Goal: Book appointment/travel/reservation

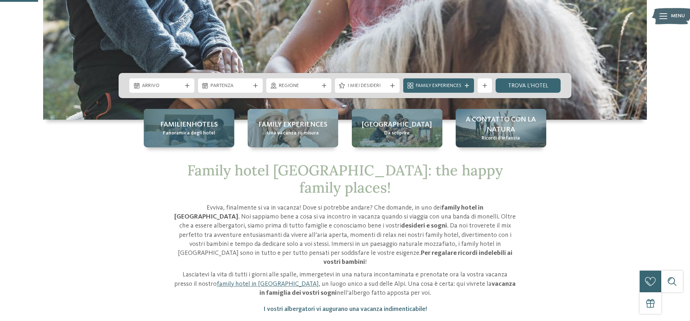
scroll to position [183, 0]
click at [196, 124] on span "Familienhotels" at bounding box center [188, 125] width 57 height 10
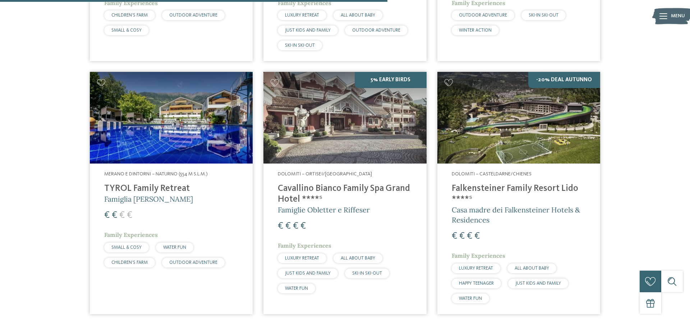
scroll to position [1392, 0]
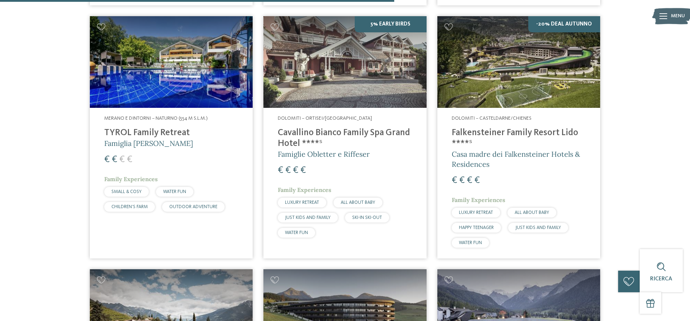
click at [518, 127] on h4 "Falkensteiner Family Resort Lido ****ˢ" at bounding box center [518, 138] width 134 height 22
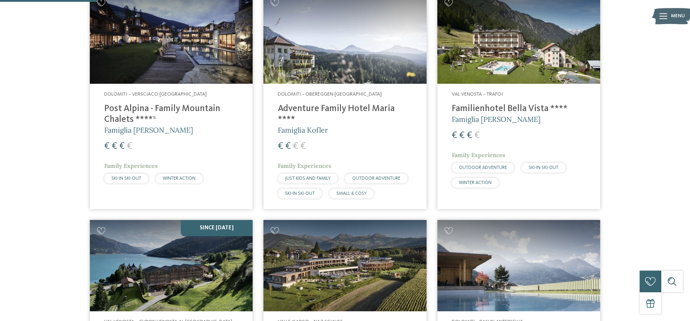
scroll to position [0, 0]
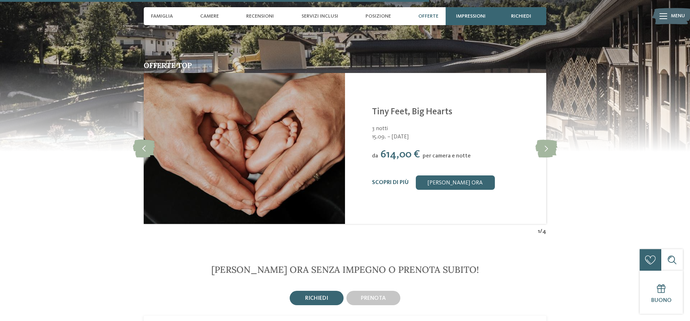
scroll to position [1575, 0]
